Goal: Information Seeking & Learning: Learn about a topic

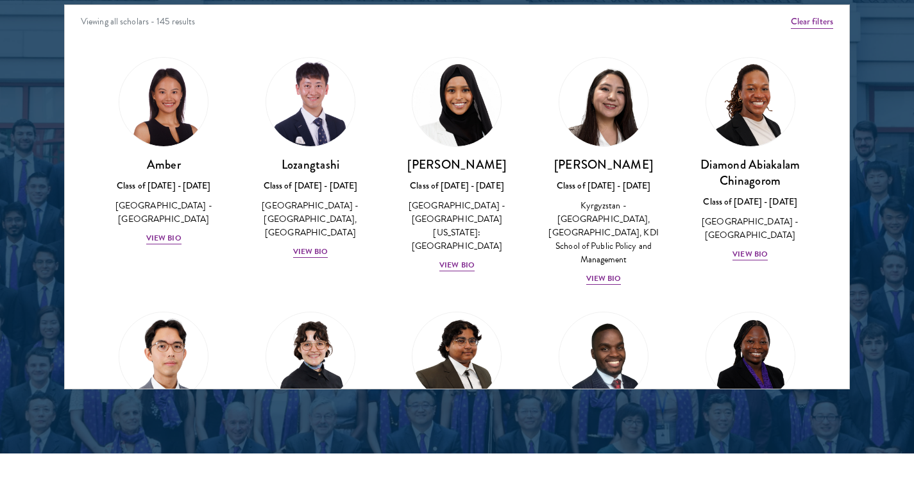
scroll to position [6, 0]
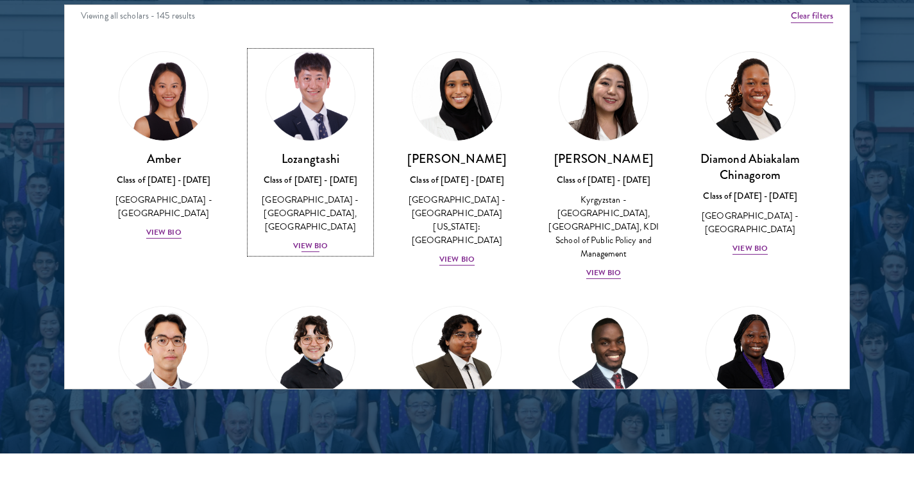
click at [309, 249] on div "View Bio" at bounding box center [310, 246] width 35 height 12
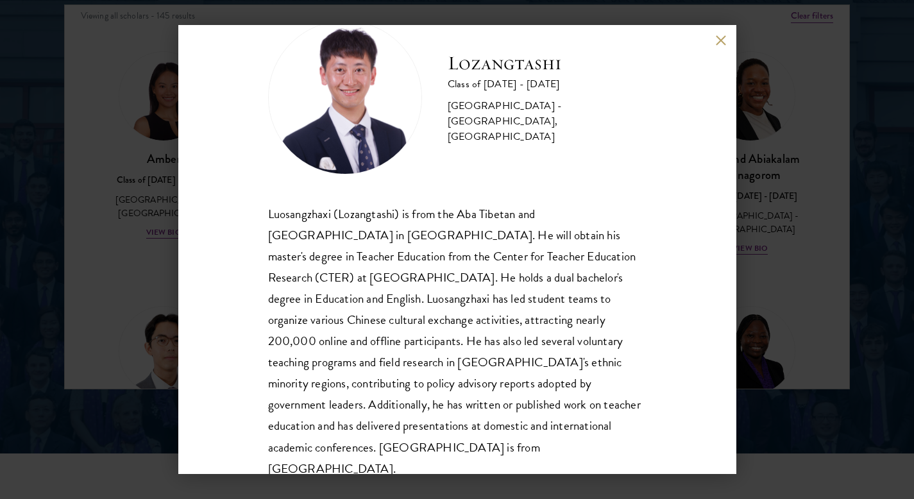
scroll to position [65, 0]
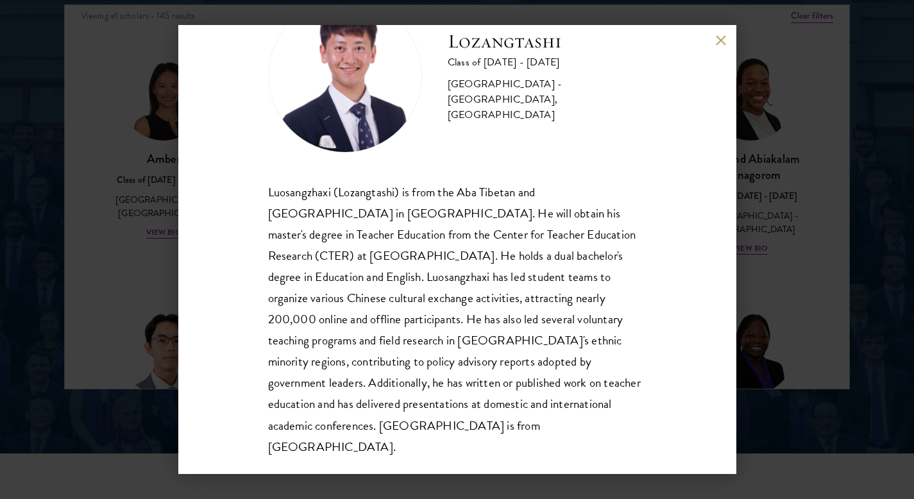
click at [177, 151] on div "Lozangtashi Class of 2025 - 2026 China - South-Central Minzu University, Beijin…" at bounding box center [457, 249] width 914 height 499
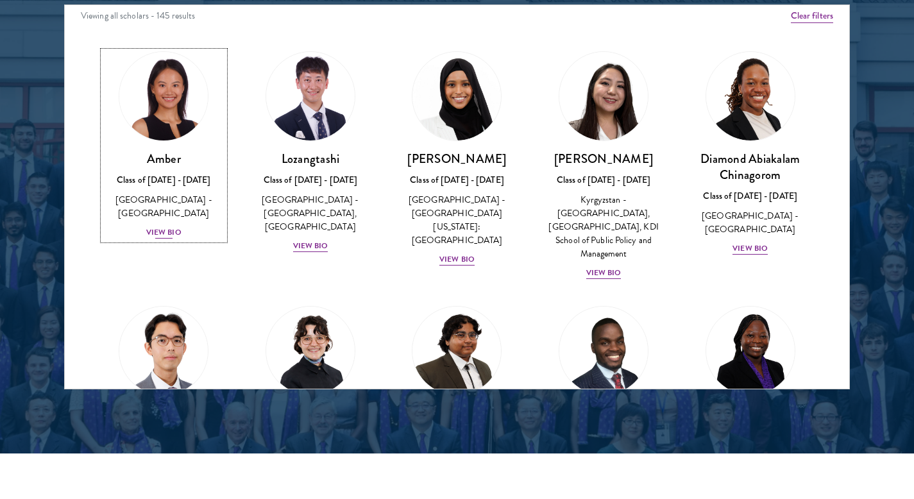
click at [137, 199] on div "China - Peking University" at bounding box center [163, 206] width 121 height 27
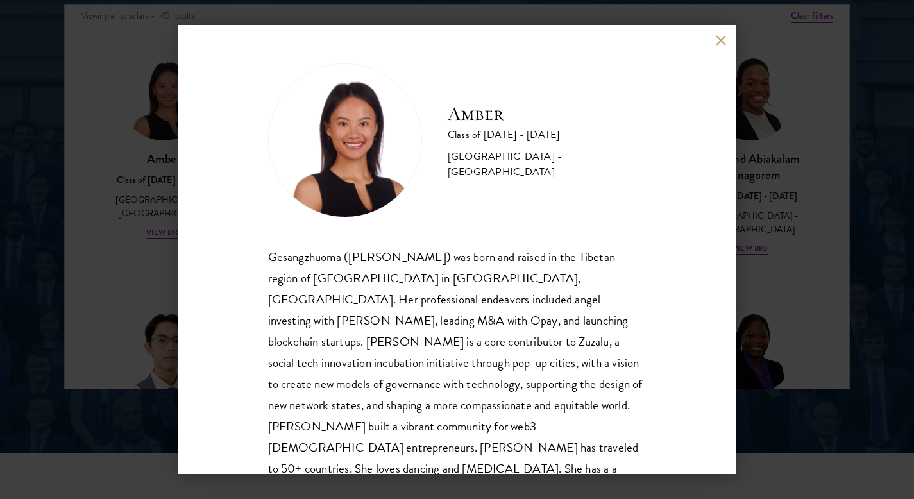
scroll to position [44, 0]
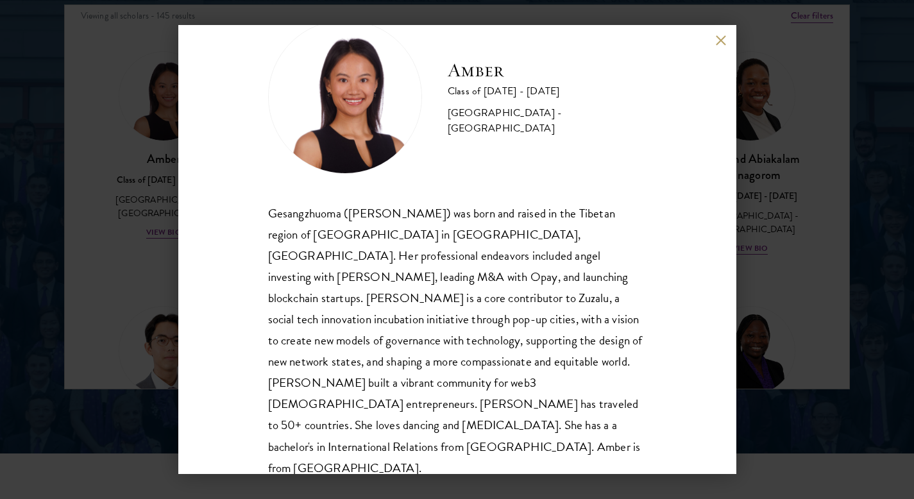
click at [102, 241] on div "Amber Class of 2025 - 2026 China - Peking University Gesangzhuoma (Amber) was b…" at bounding box center [457, 249] width 914 height 499
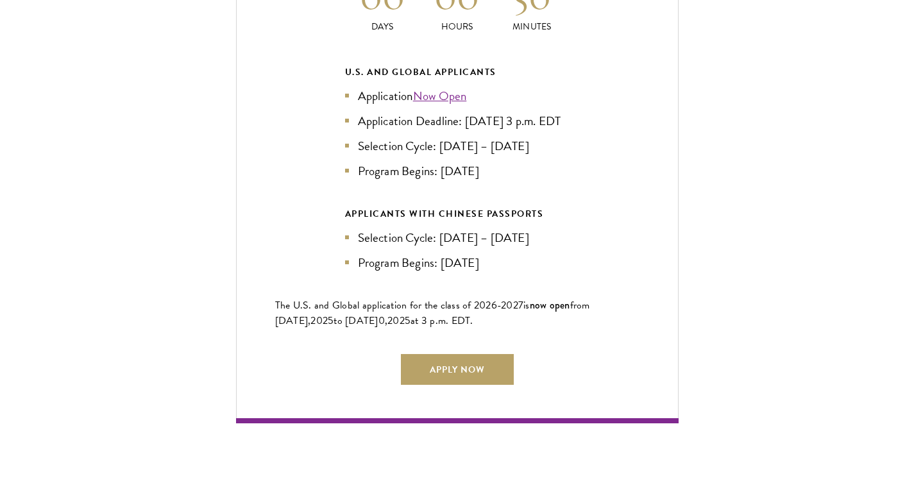
scroll to position [2905, 0]
